Goal: Find specific page/section: Find specific page/section

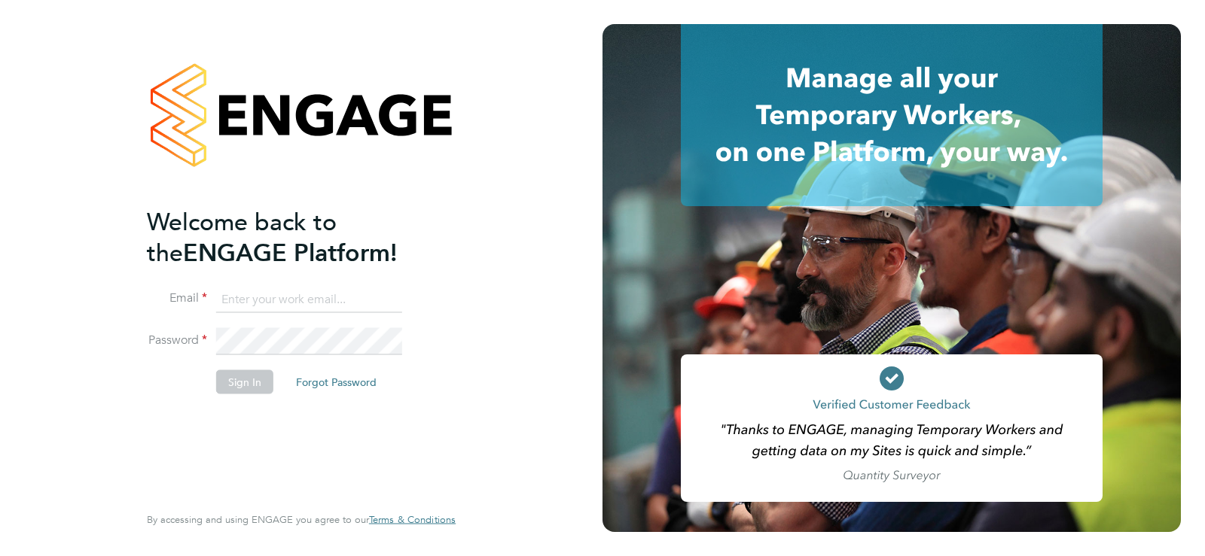
type input "alexandra.gergye@uk.g4s.com"
click at [235, 382] on button "Sign In" at bounding box center [244, 382] width 57 height 24
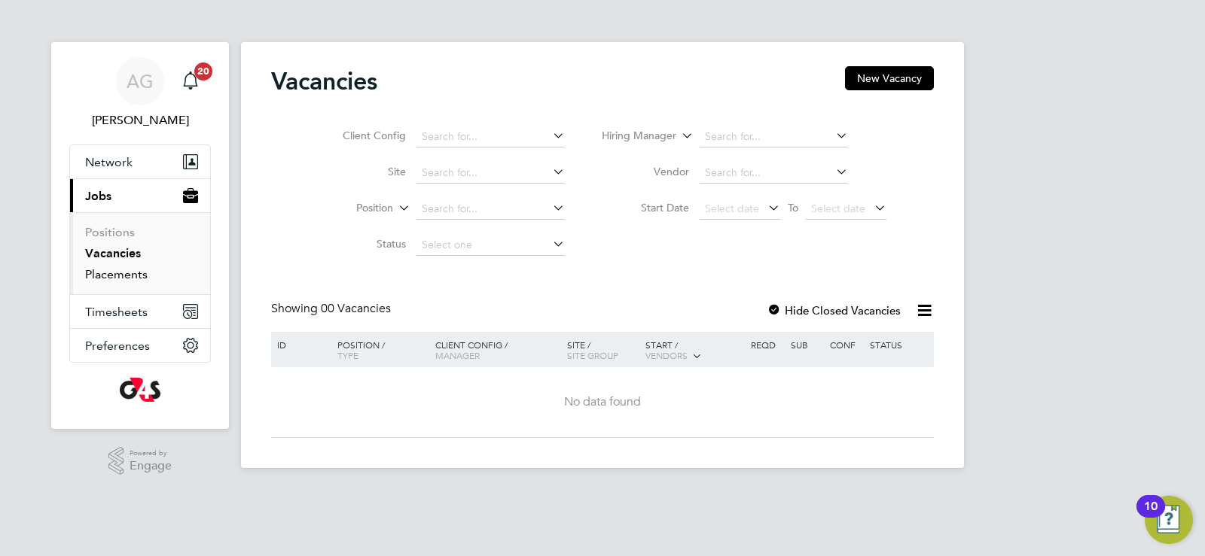
click at [123, 273] on link "Placements" at bounding box center [116, 274] width 62 height 14
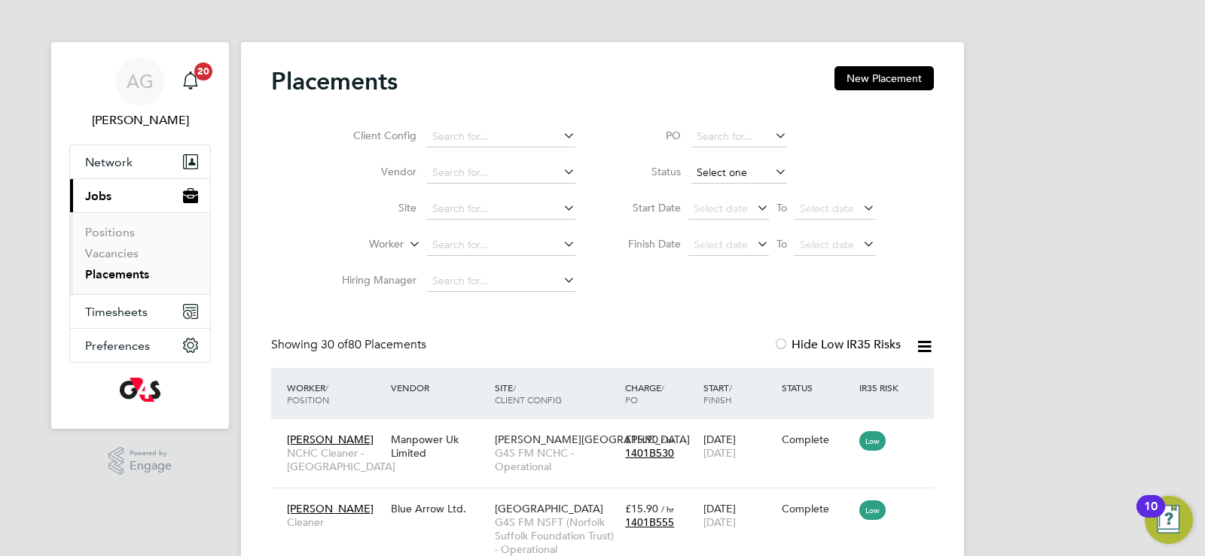
click at [726, 169] on input at bounding box center [739, 173] width 96 height 21
click at [737, 194] on li "Active" at bounding box center [738, 193] width 97 height 20
type input "Active"
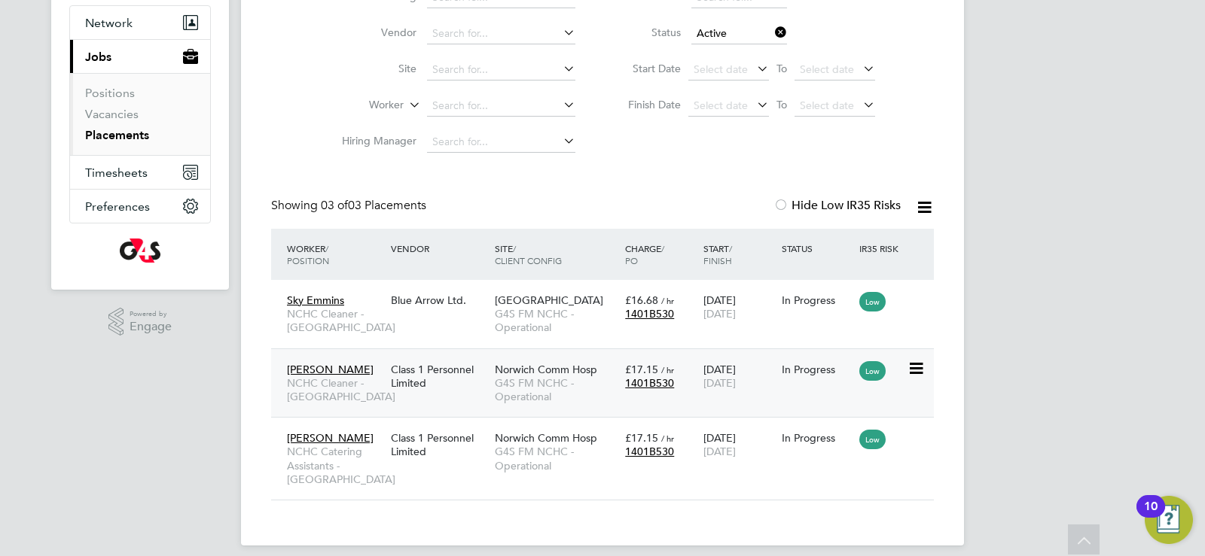
click at [524, 367] on span "Norwich Comm Hosp" at bounding box center [546, 370] width 102 height 14
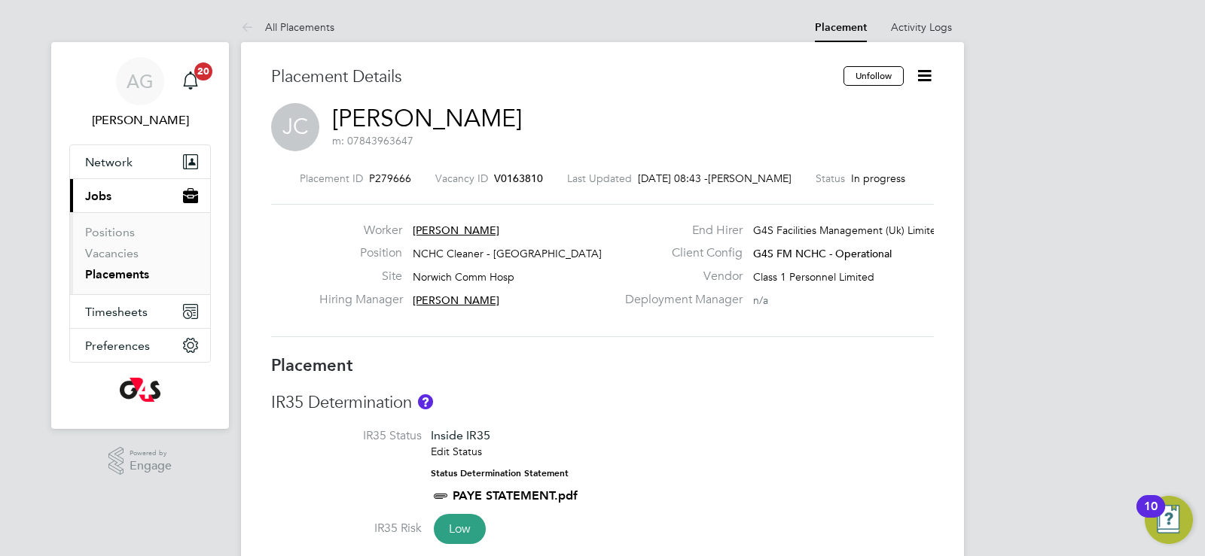
click at [410, 117] on link "[PERSON_NAME]" at bounding box center [427, 118] width 190 height 29
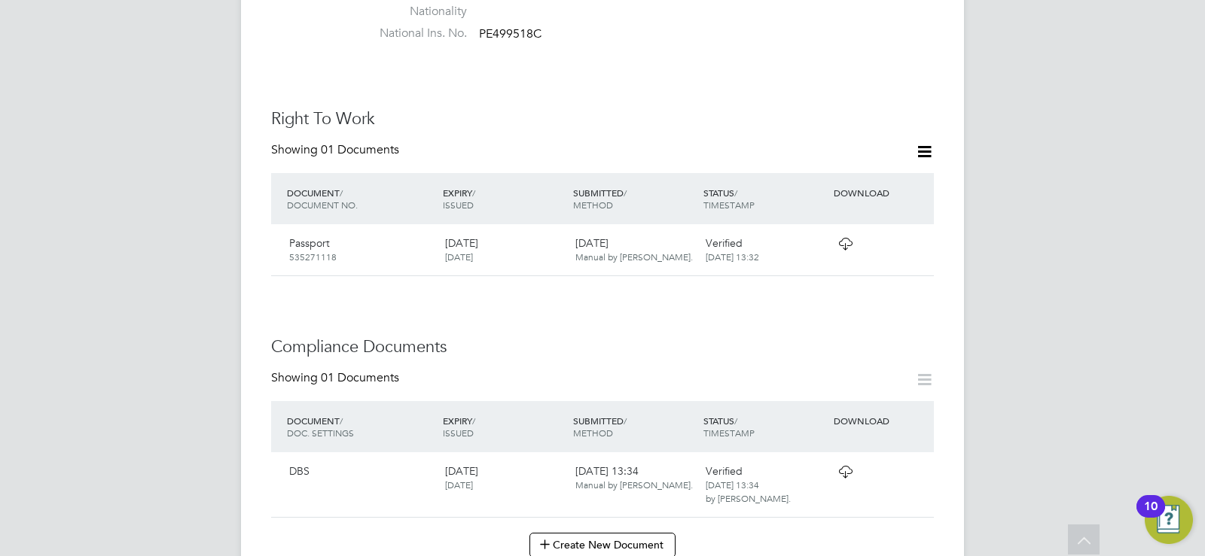
scroll to position [452, 0]
click at [845, 242] on icon at bounding box center [845, 248] width 19 height 12
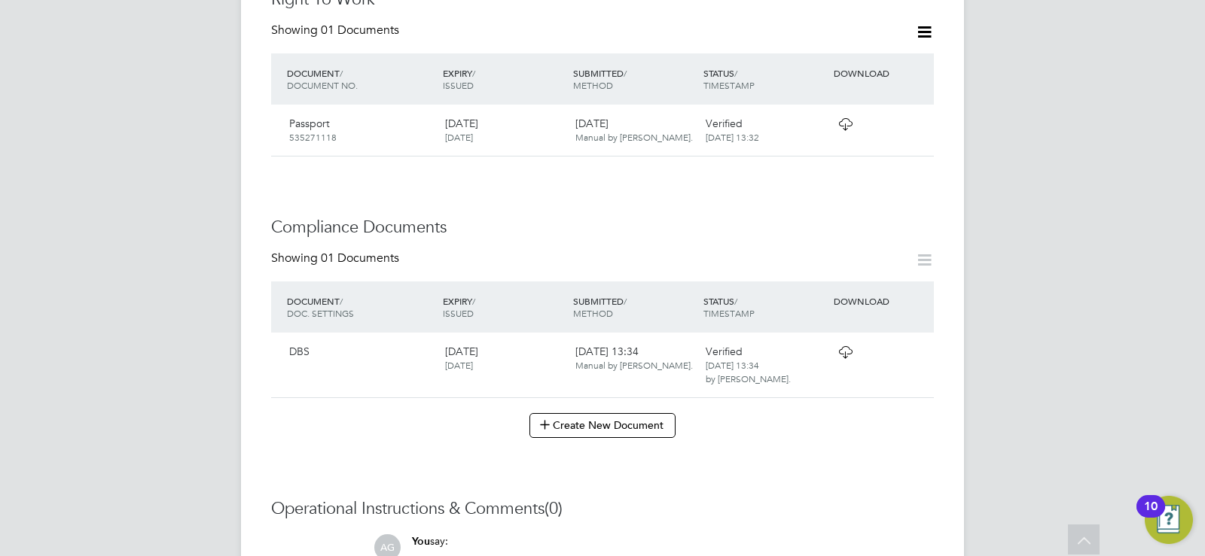
scroll to position [602, 0]
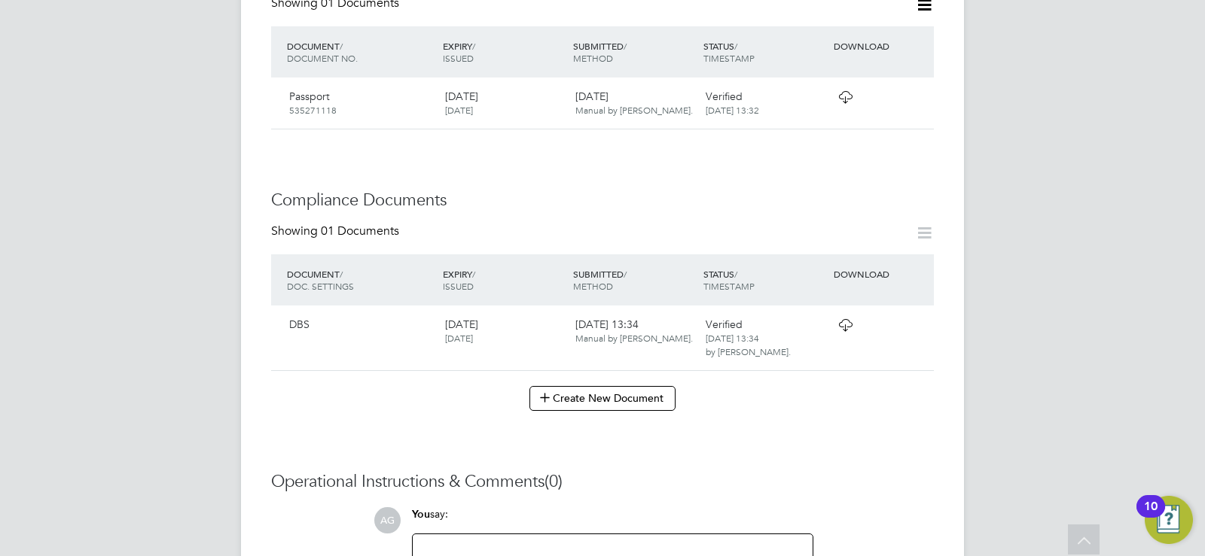
click at [842, 319] on icon at bounding box center [845, 325] width 19 height 12
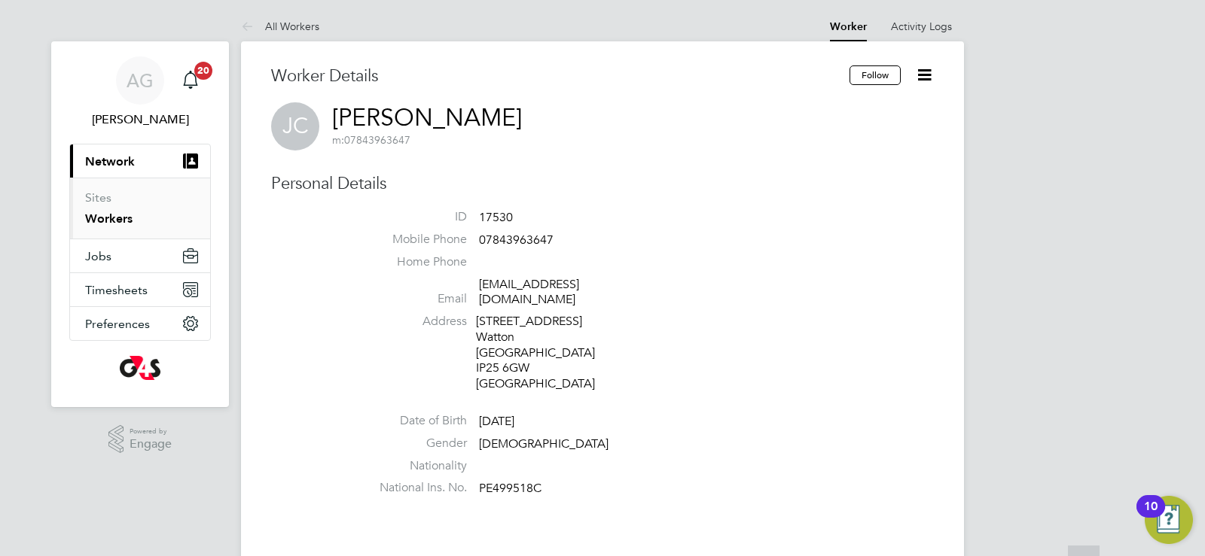
scroll to position [0, 0]
